Goal: Information Seeking & Learning: Learn about a topic

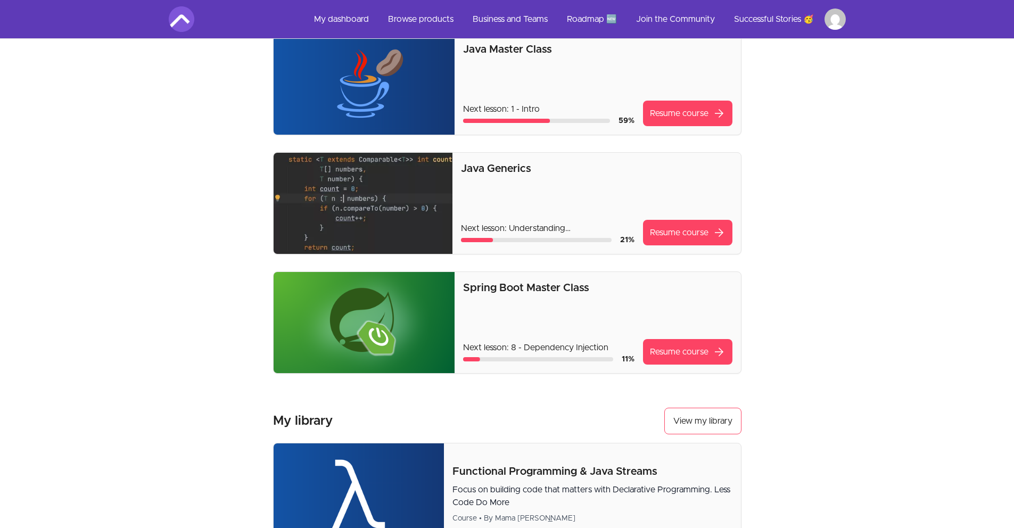
scroll to position [86, 0]
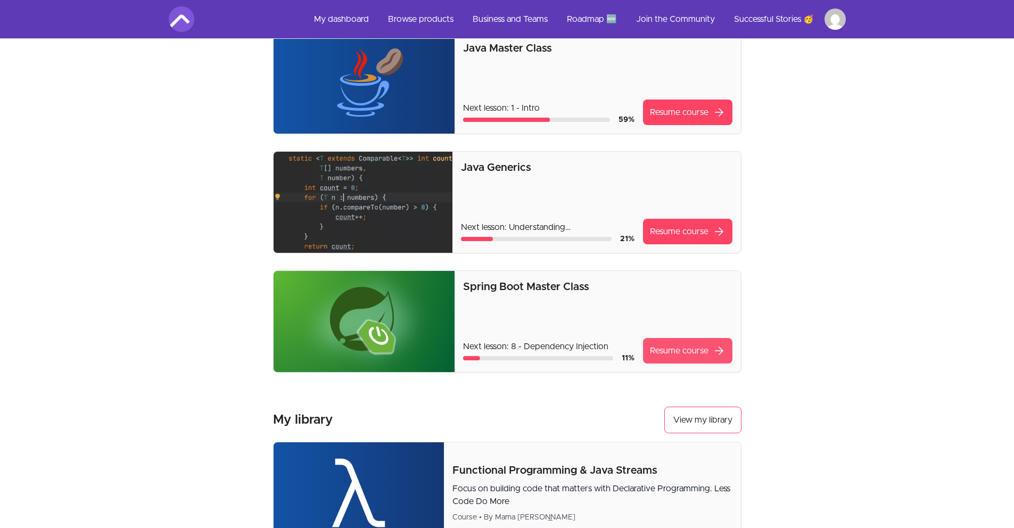
click at [697, 353] on link "Resume course arrow_forward" at bounding box center [687, 351] width 89 height 26
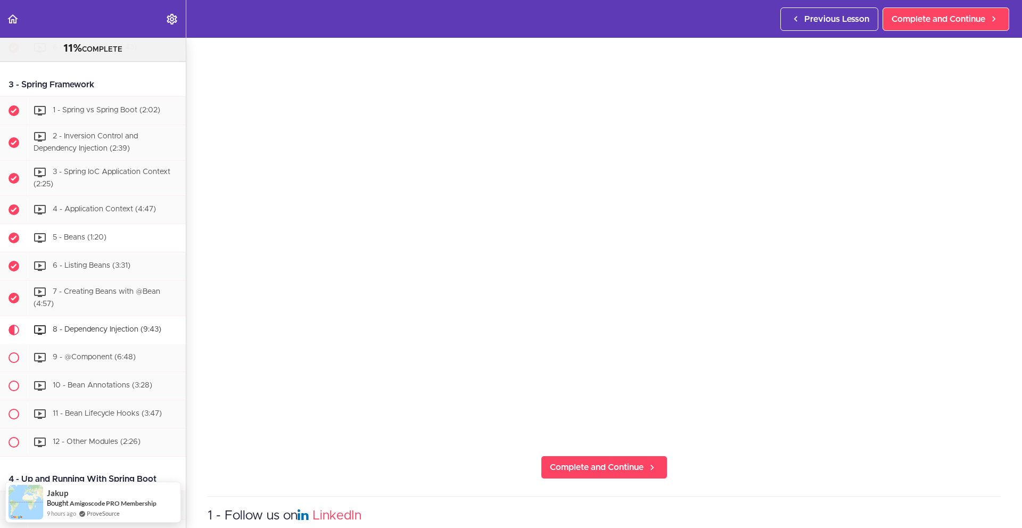
scroll to position [359, 0]
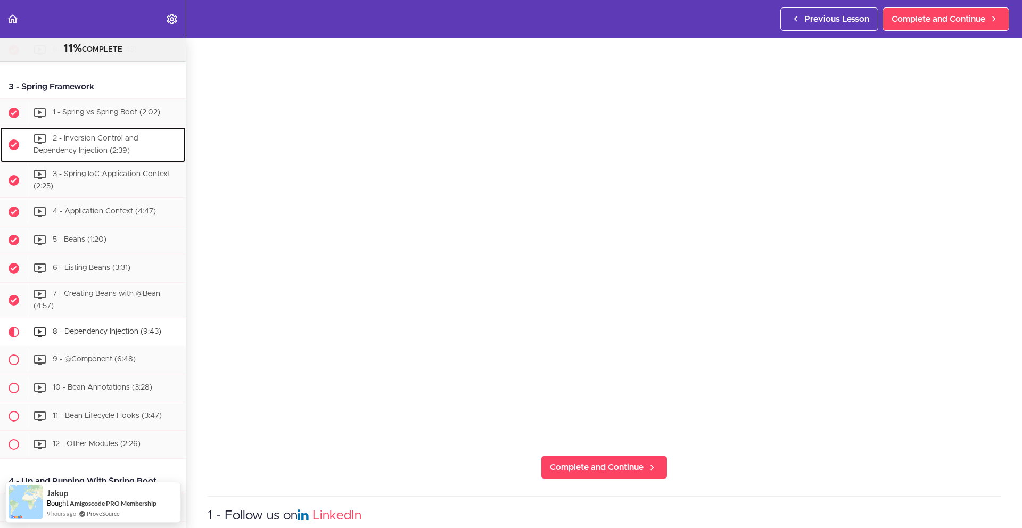
click at [121, 162] on div "2 - Inversion Control and Dependency Injection (2:39)" at bounding box center [107, 144] width 158 height 35
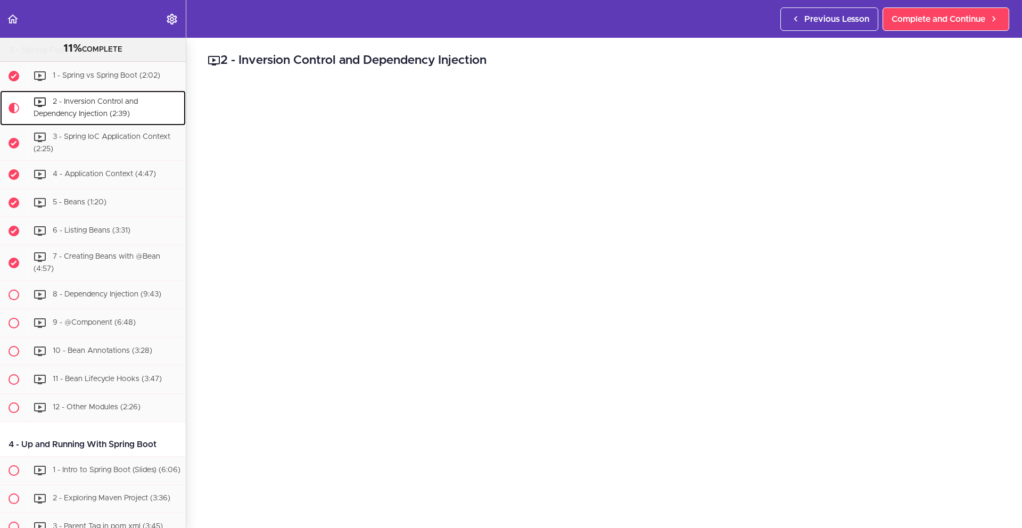
scroll to position [416, 0]
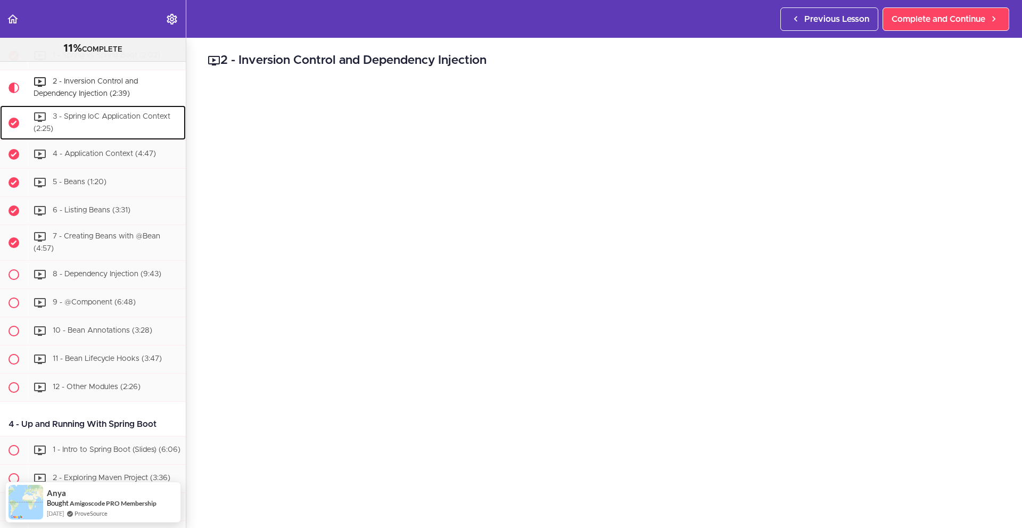
click at [97, 131] on div "3 - Spring IoC Application Context (2:25)" at bounding box center [107, 122] width 158 height 35
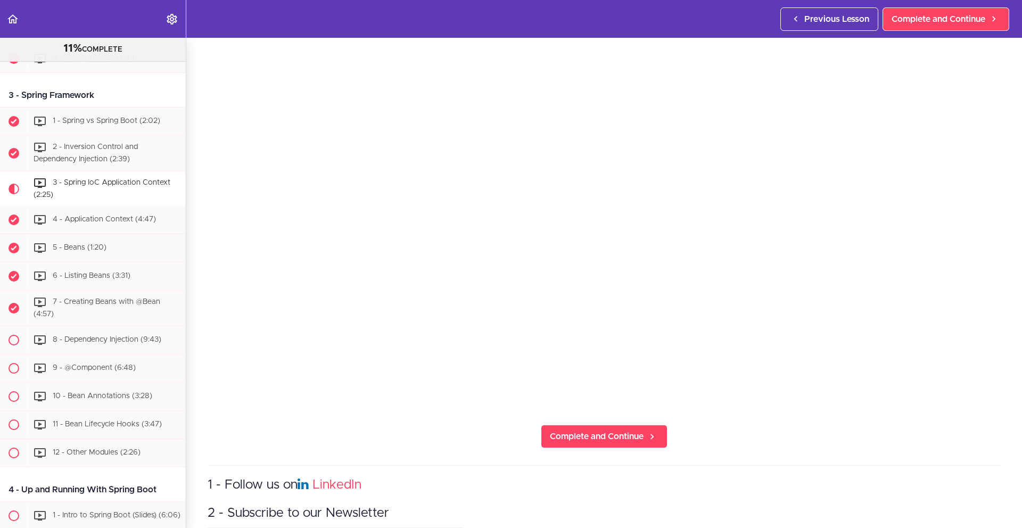
scroll to position [81, 0]
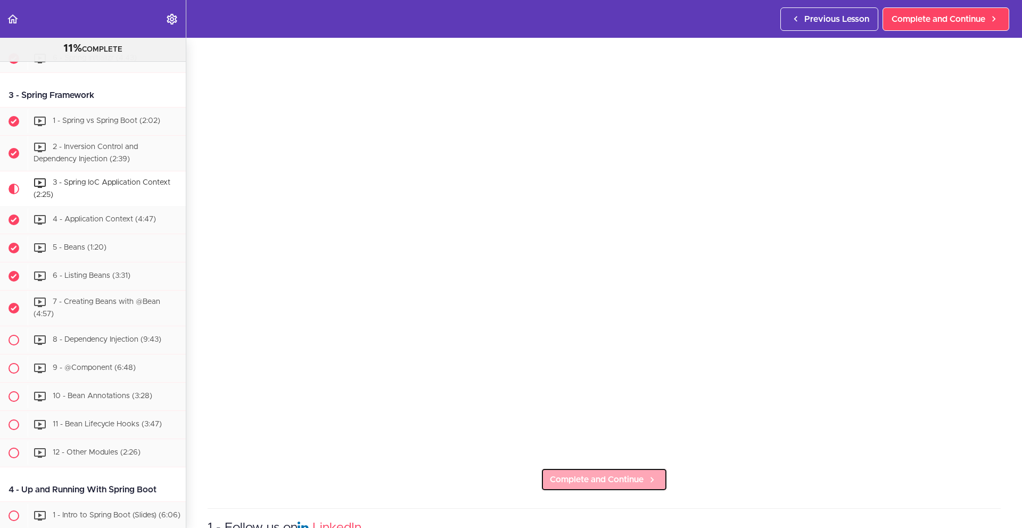
click at [613, 474] on span "Complete and Continue" at bounding box center [597, 479] width 94 height 13
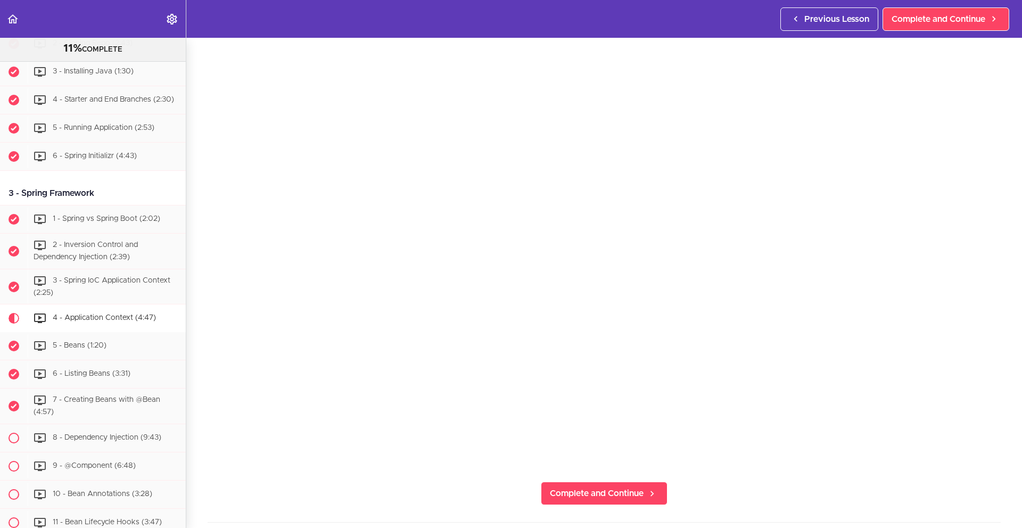
scroll to position [252, 0]
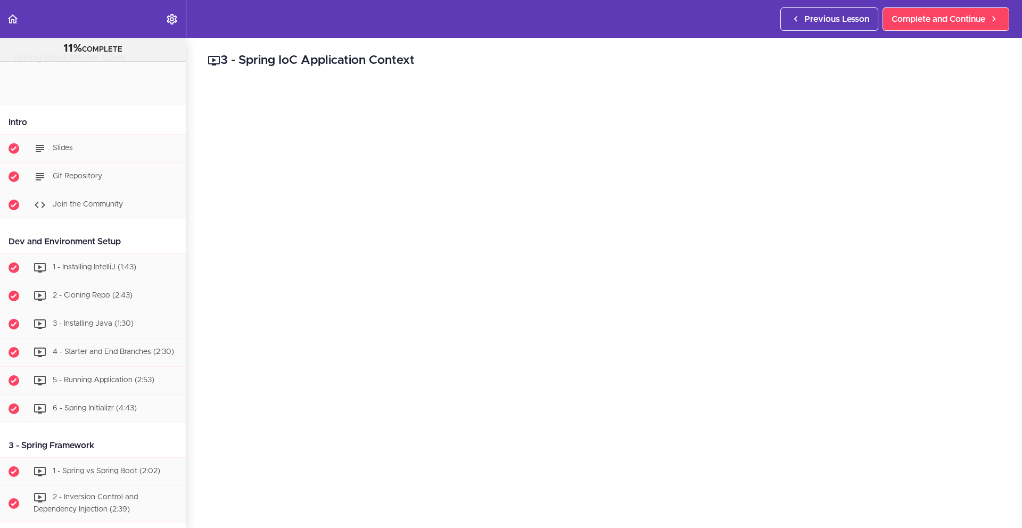
scroll to position [286, 0]
